Goal: Task Accomplishment & Management: Complete application form

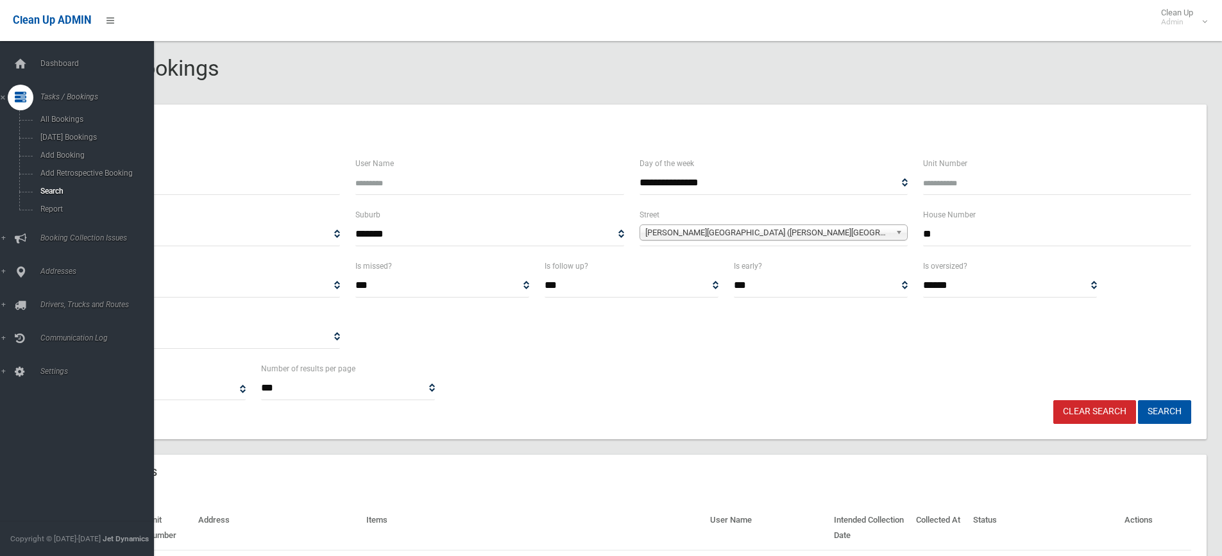
select select
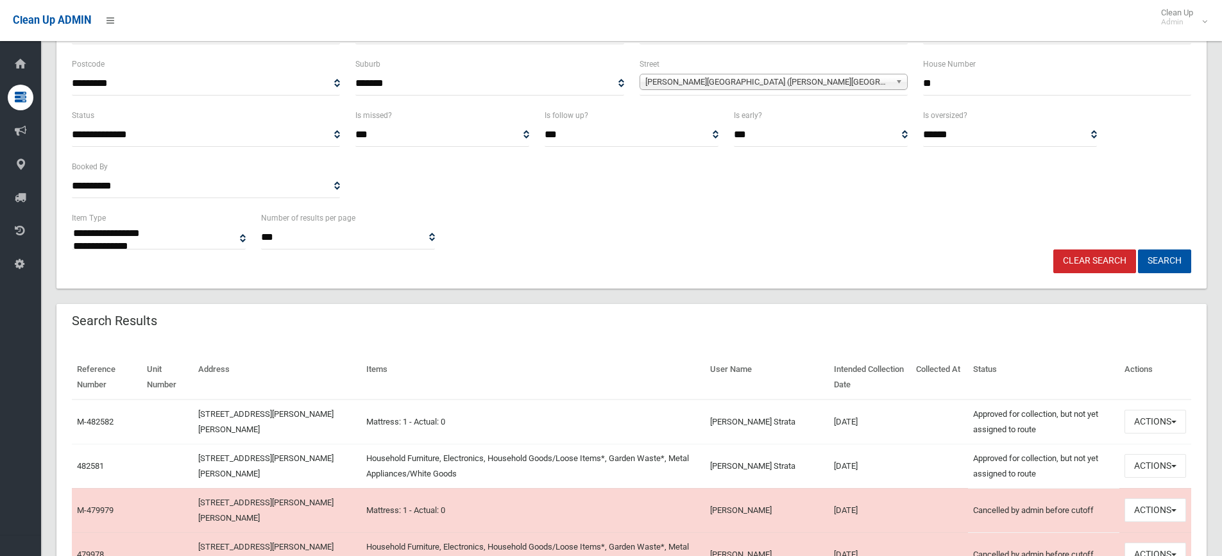
scroll to position [64, 0]
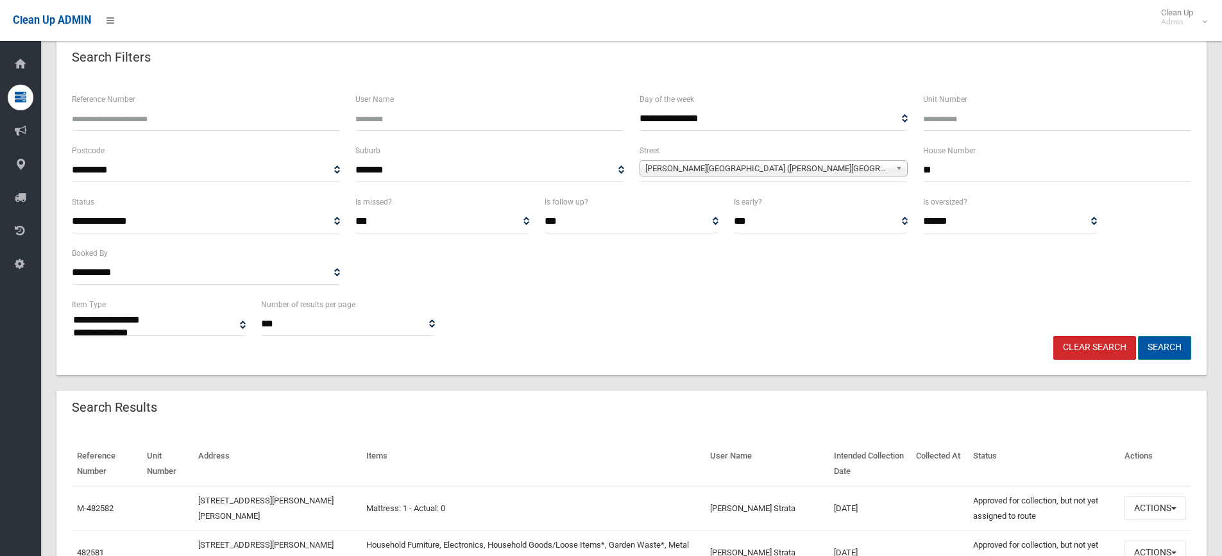
click at [1161, 347] on button "Search" at bounding box center [1164, 348] width 53 height 24
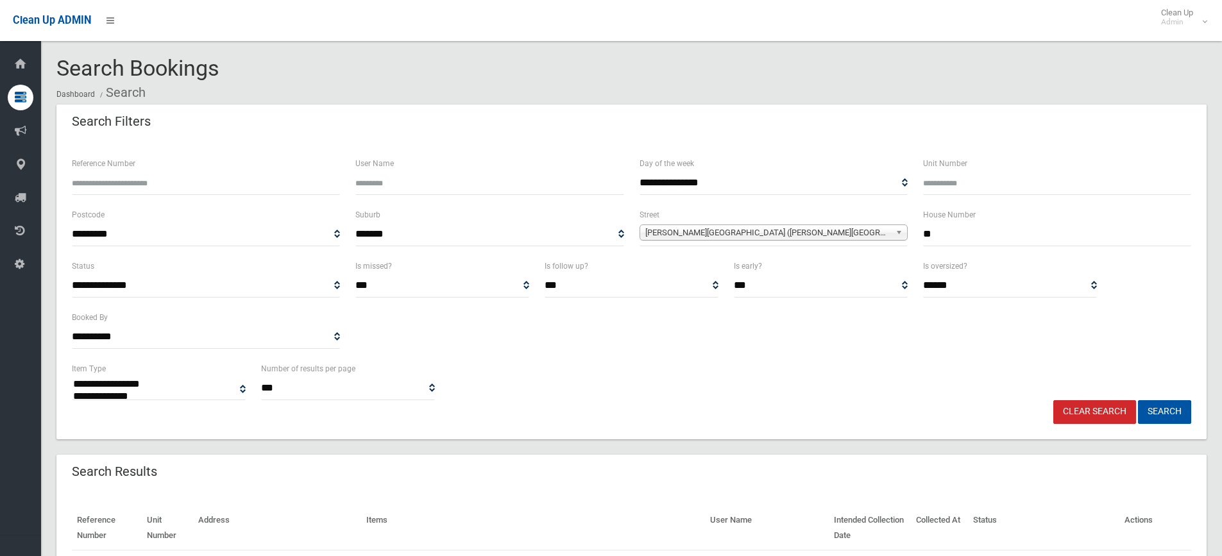
select select
click at [1098, 404] on link "Clear Search" at bounding box center [1094, 412] width 83 height 24
select select
type input "**"
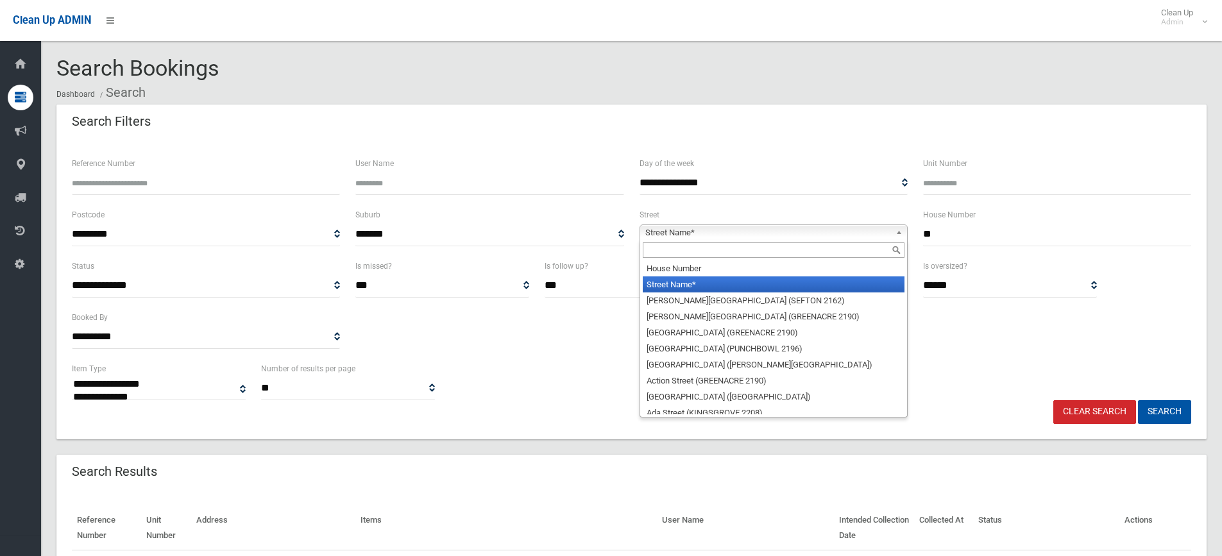
click at [893, 229] on link "Street Name*" at bounding box center [773, 232] width 268 height 16
click at [802, 251] on input "text" at bounding box center [774, 249] width 262 height 15
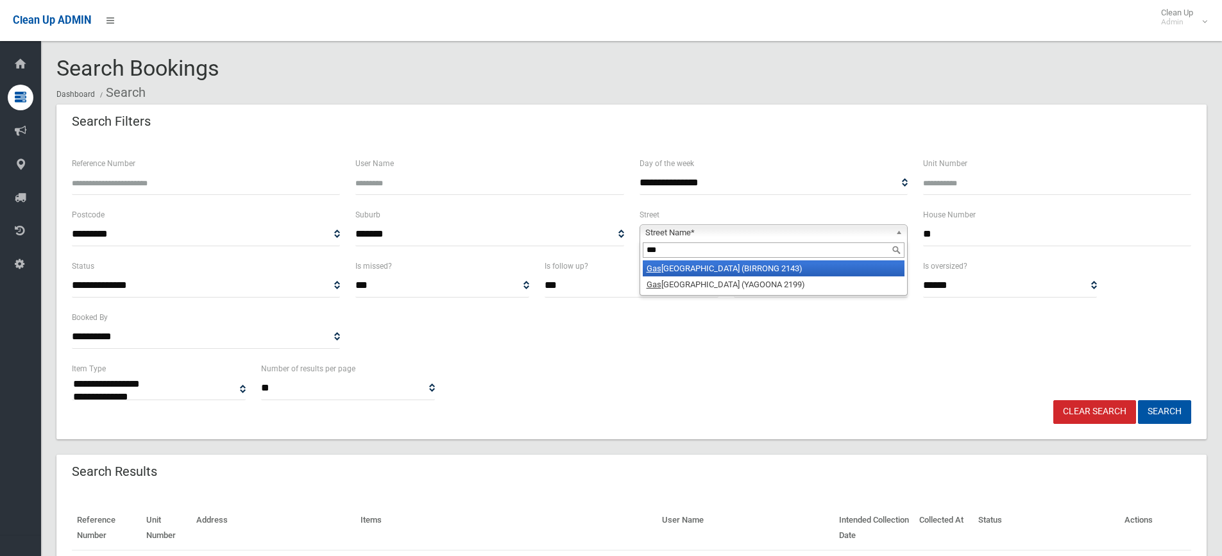
type input "***"
click at [745, 267] on li "Gas coigne Road (BIRRONG 2143)" at bounding box center [774, 268] width 262 height 16
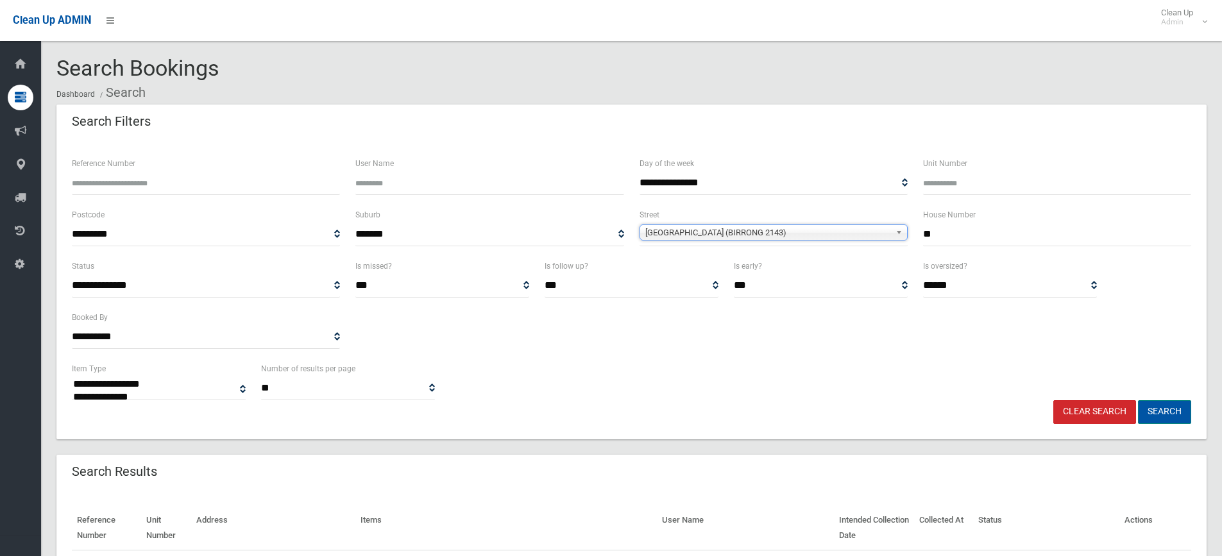
click at [1168, 414] on button "Search" at bounding box center [1164, 412] width 53 height 24
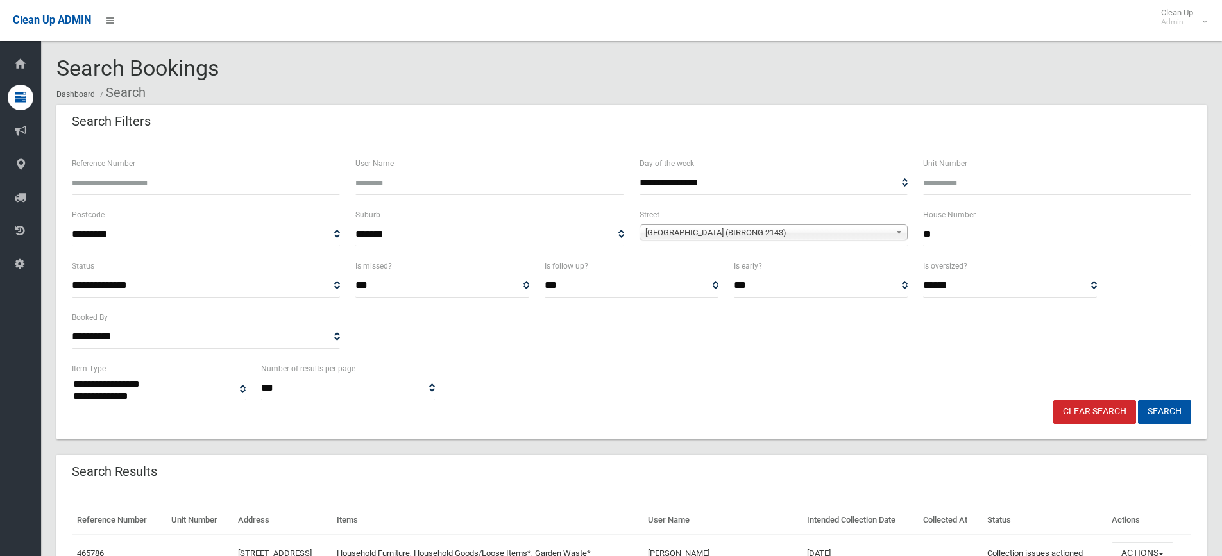
select select
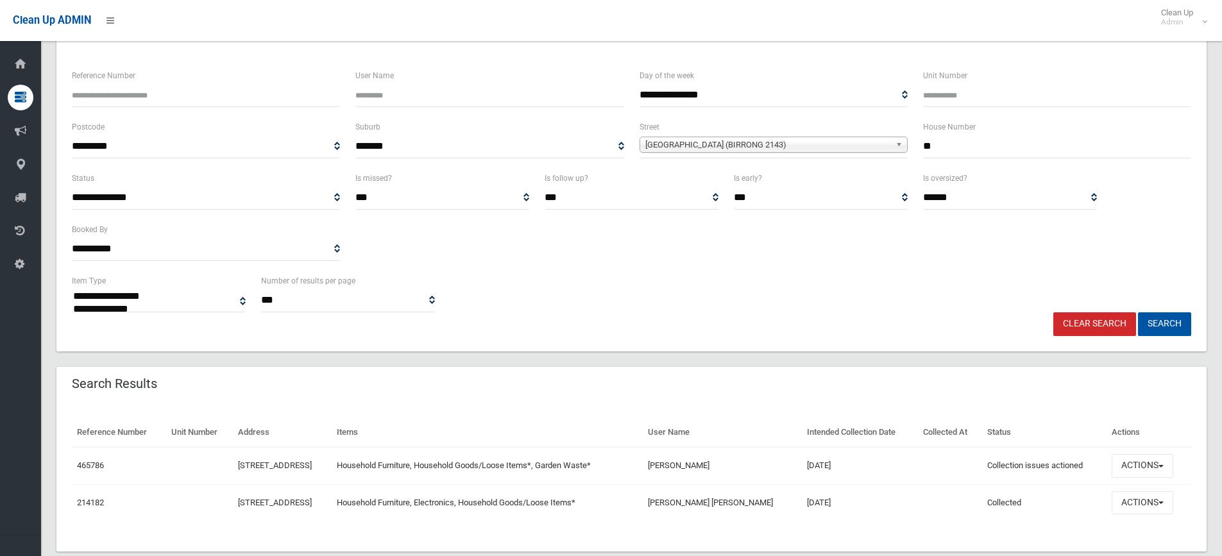
scroll to position [114, 0]
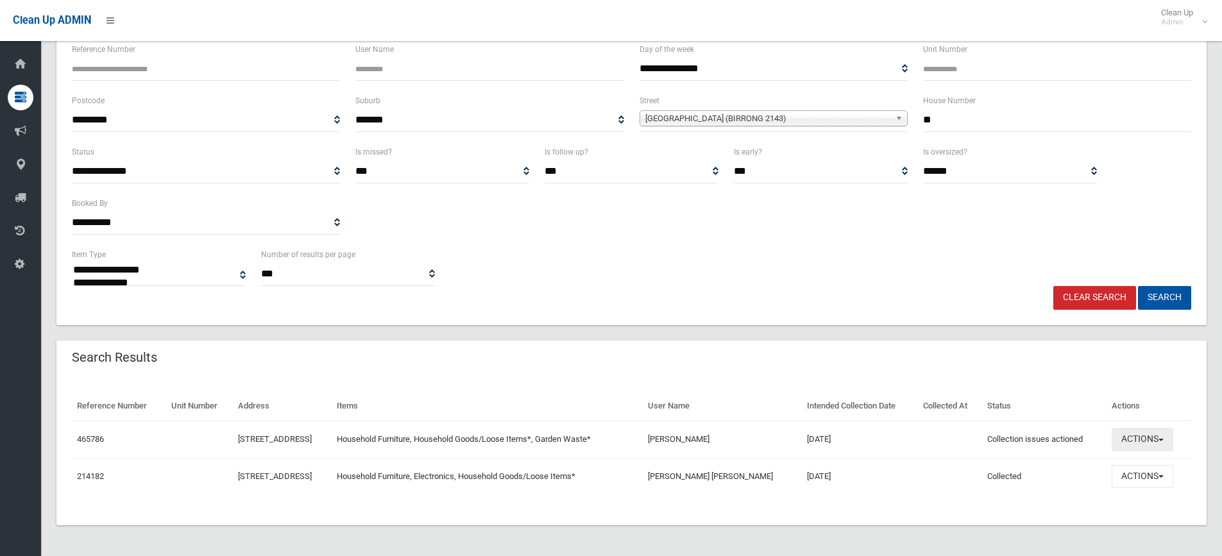
click at [1167, 436] on button "Actions" at bounding box center [1142, 440] width 62 height 24
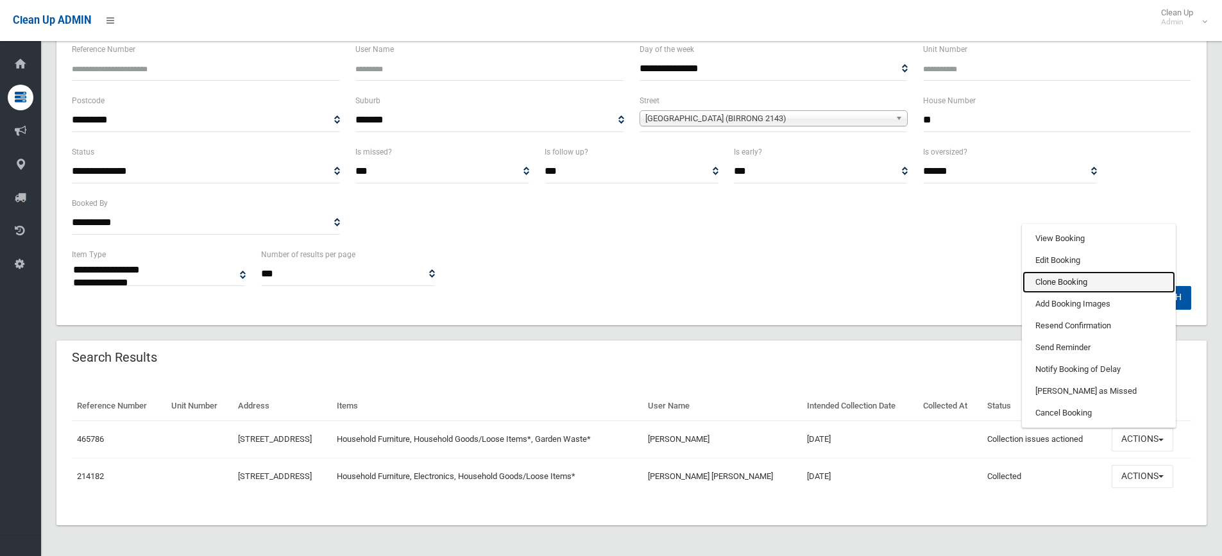
click at [1088, 274] on link "Clone Booking" at bounding box center [1098, 282] width 153 height 22
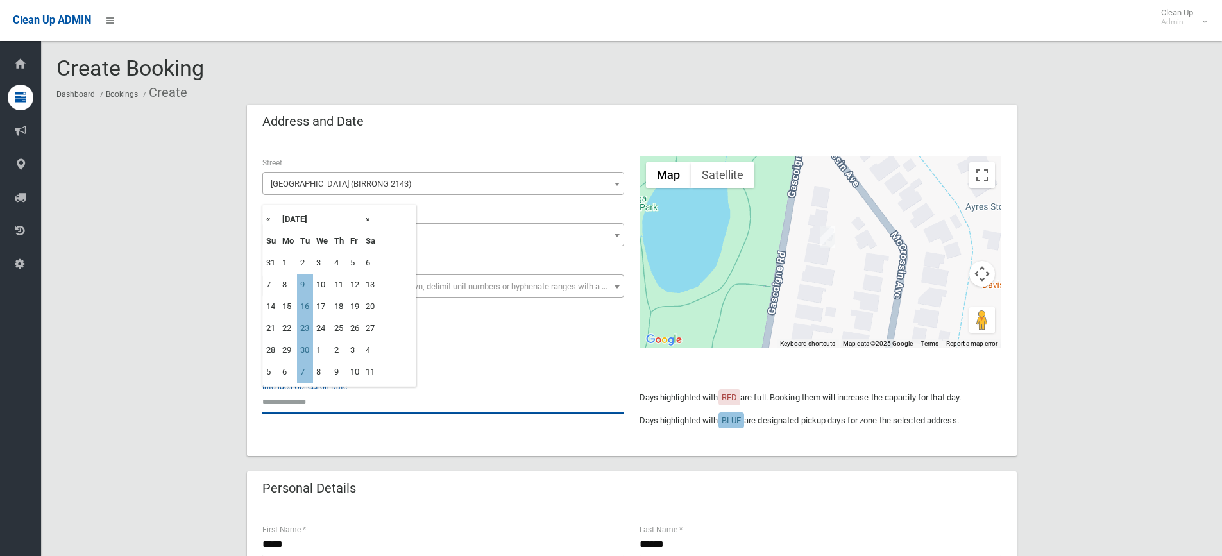
click at [298, 398] on input "text" at bounding box center [443, 402] width 362 height 24
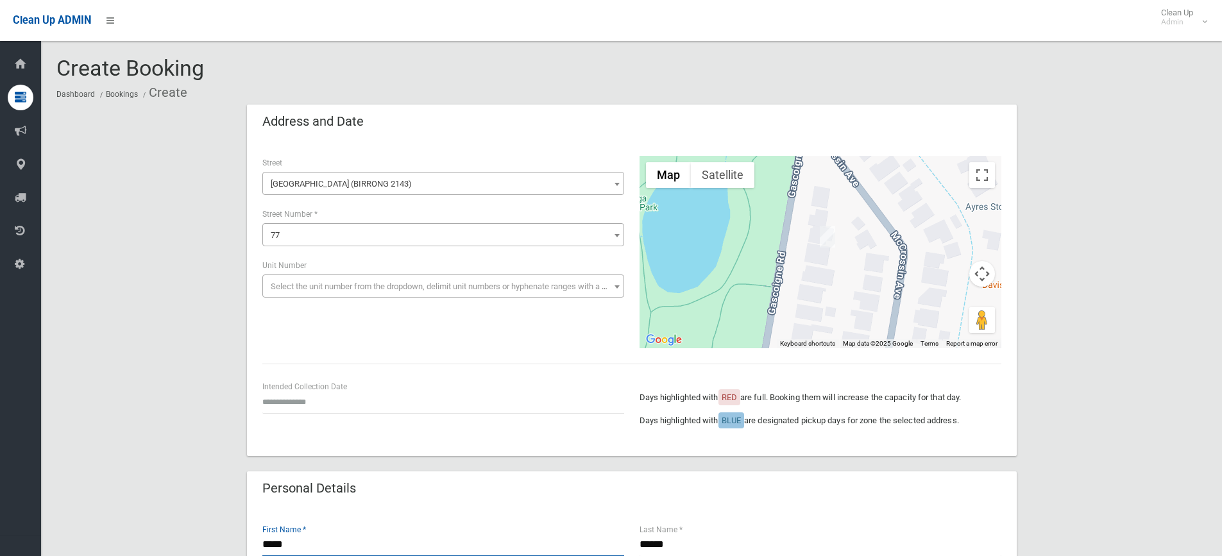
click at [328, 544] on input "*****" at bounding box center [443, 545] width 362 height 24
type input "****"
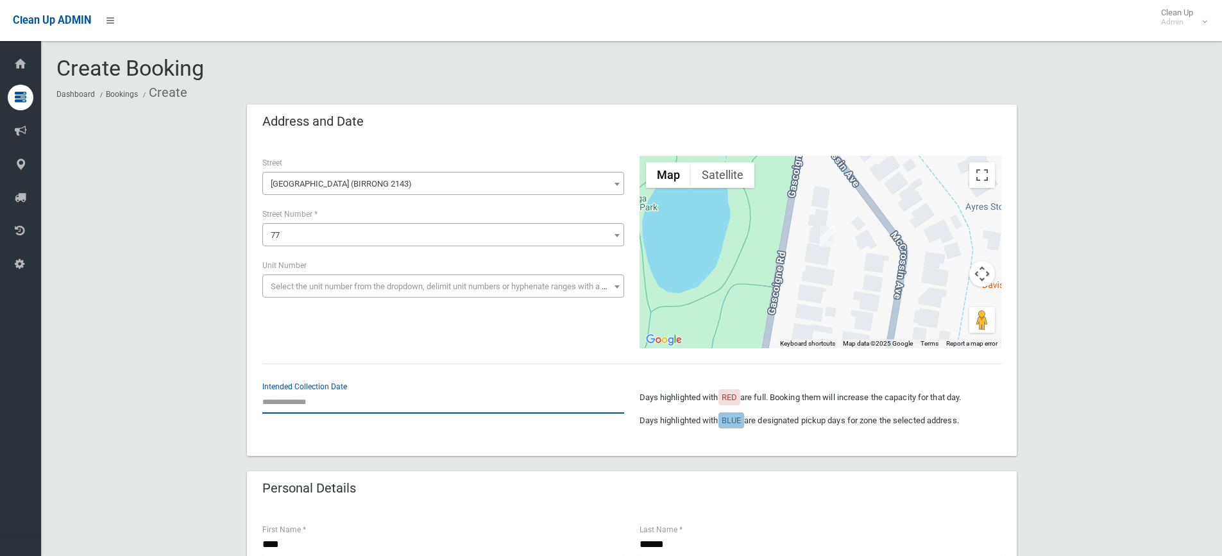
click at [285, 403] on input "text" at bounding box center [443, 402] width 362 height 24
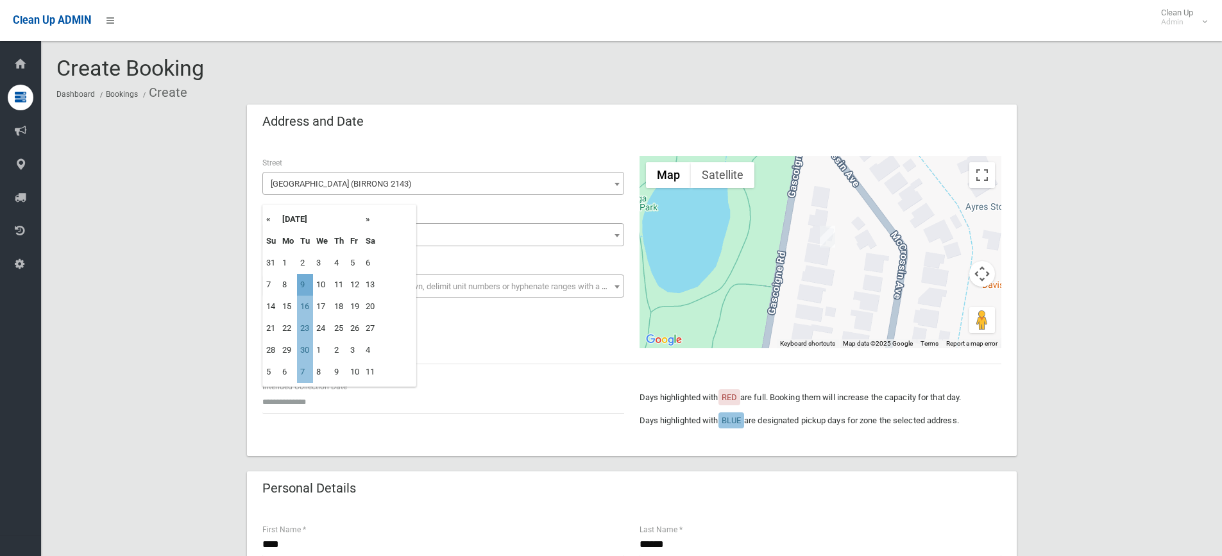
click at [302, 282] on td "9" at bounding box center [305, 285] width 16 height 22
type input "**********"
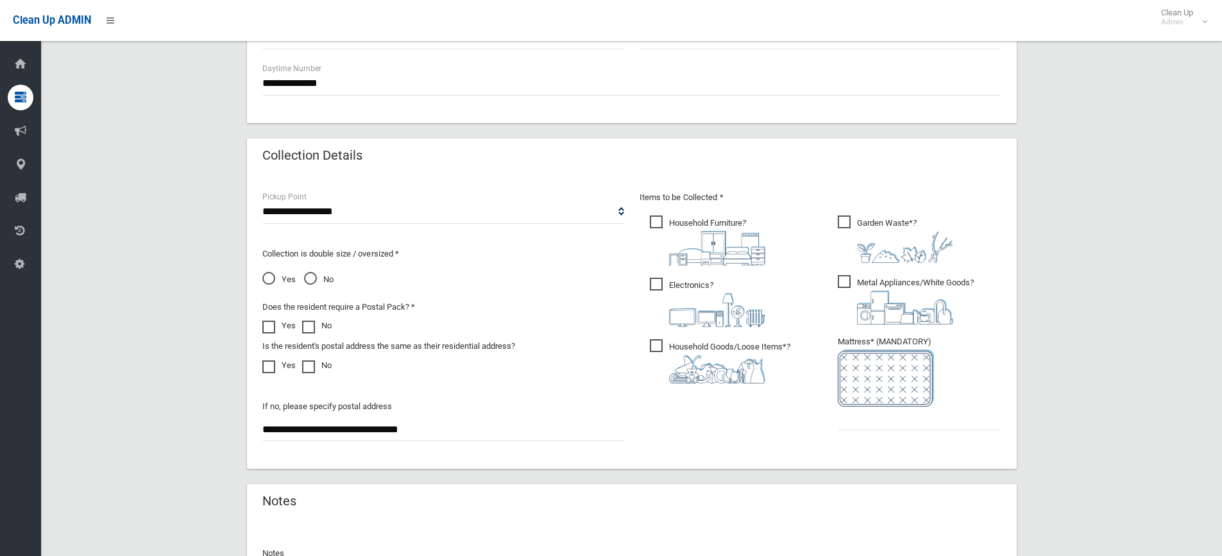
scroll to position [577, 0]
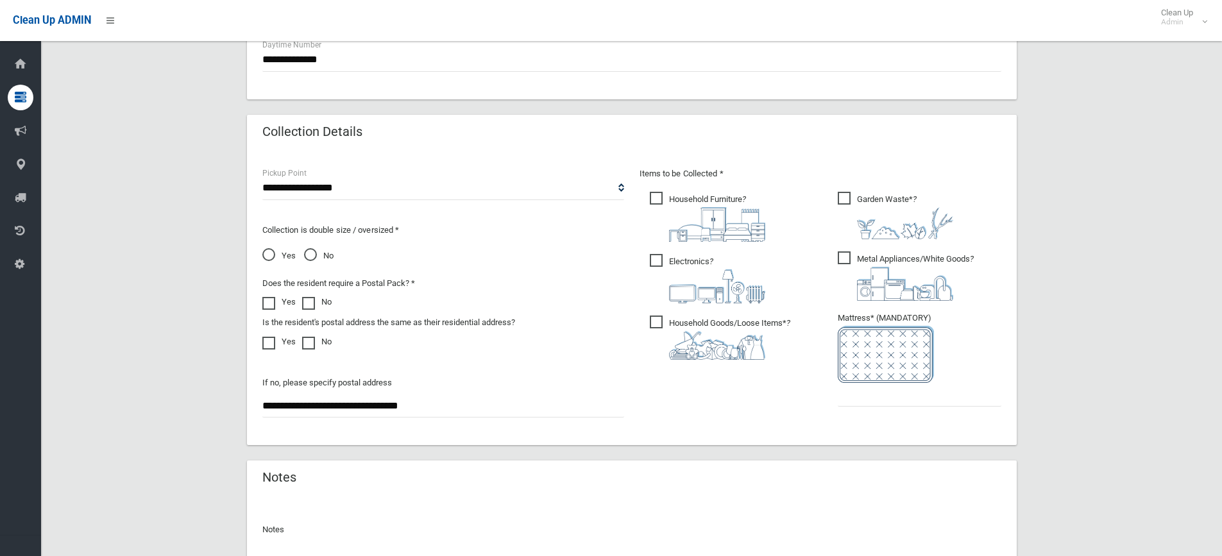
click at [650, 258] on span "Electronics ?" at bounding box center [707, 278] width 115 height 49
click at [839, 257] on span "Metal Appliances/White Goods ?" at bounding box center [906, 275] width 136 height 49
click at [868, 394] on input "text" at bounding box center [920, 395] width 164 height 24
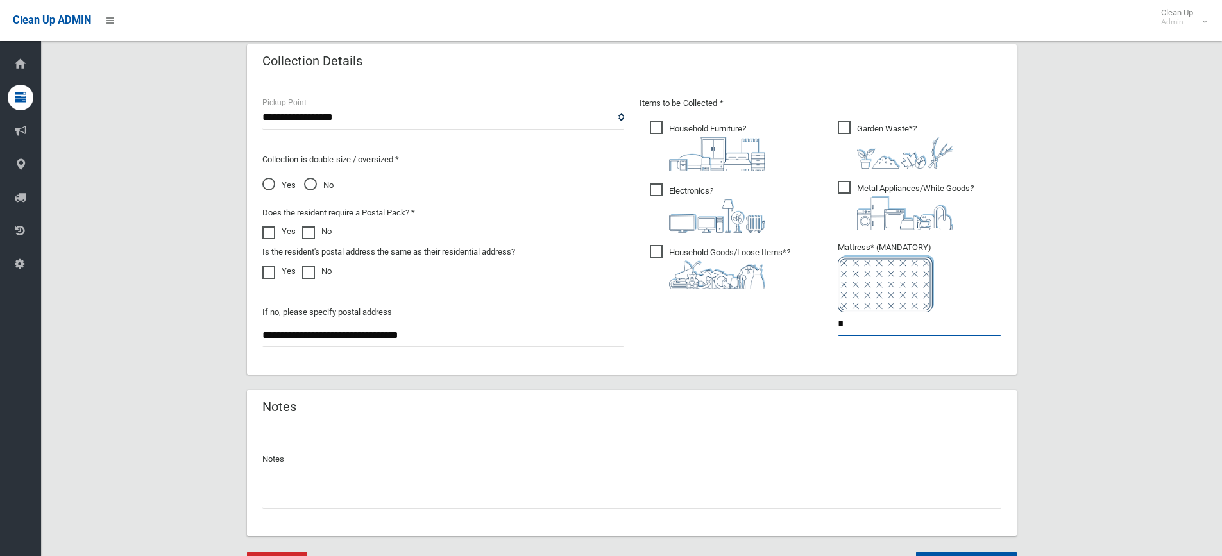
scroll to position [713, 0]
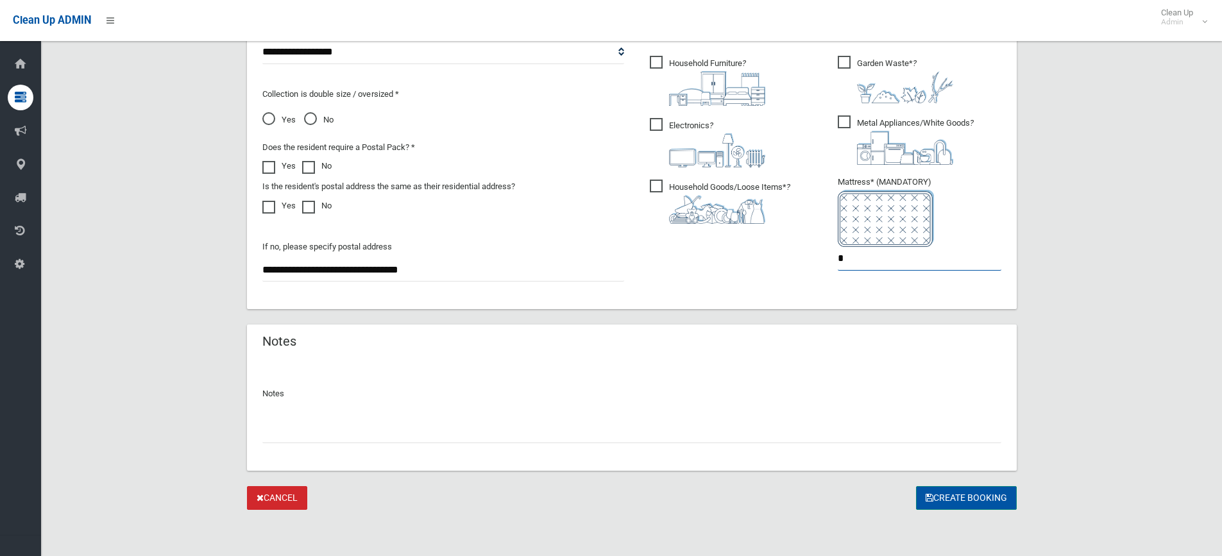
type input "*"
click at [967, 494] on button "Create Booking" at bounding box center [966, 498] width 101 height 24
